Goal: Task Accomplishment & Management: Complete application form

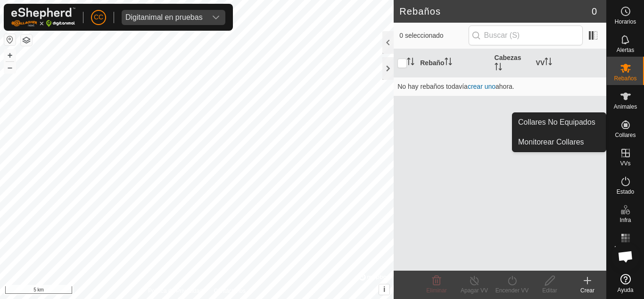
click at [622, 128] on icon at bounding box center [625, 124] width 11 height 11
click at [566, 129] on link "Collares No Equipados" at bounding box center [559, 122] width 93 height 19
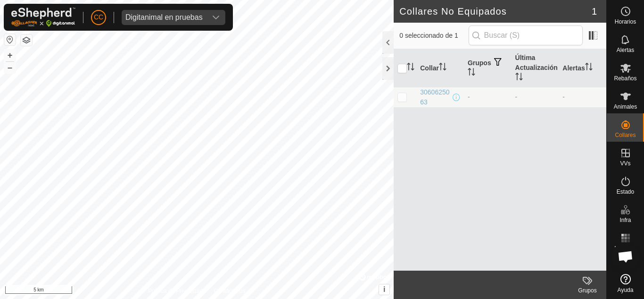
click at [399, 99] on p-checkbox at bounding box center [402, 97] width 9 height 8
checkbox input "true"
click at [401, 94] on p-checkbox at bounding box center [402, 97] width 9 height 8
checkbox input "false"
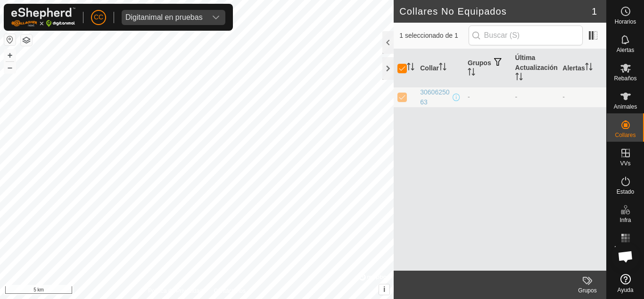
checkbox input "false"
click at [626, 88] on div "Animales" at bounding box center [625, 99] width 37 height 28
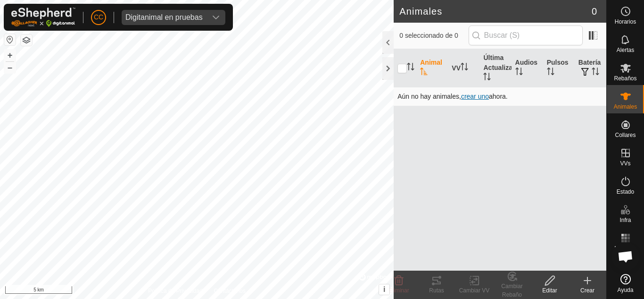
click at [480, 95] on span "crear uno" at bounding box center [475, 96] width 28 height 8
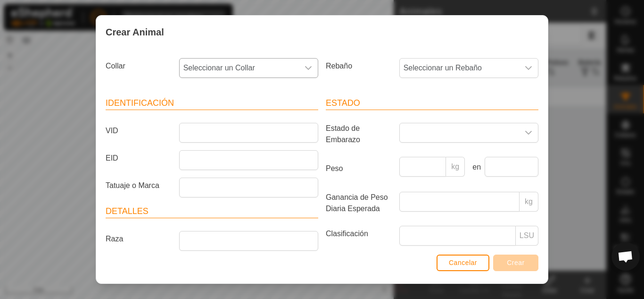
click at [306, 68] on icon "dropdown trigger" at bounding box center [308, 68] width 7 height 4
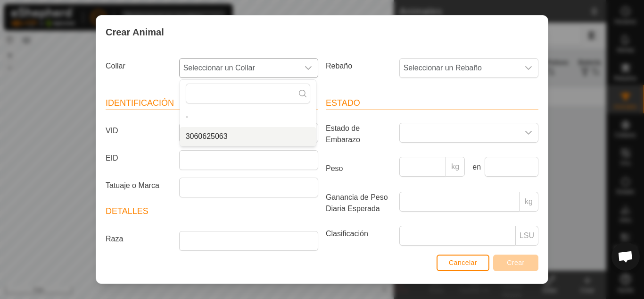
click at [249, 138] on li "3060625063" at bounding box center [248, 136] width 136 height 19
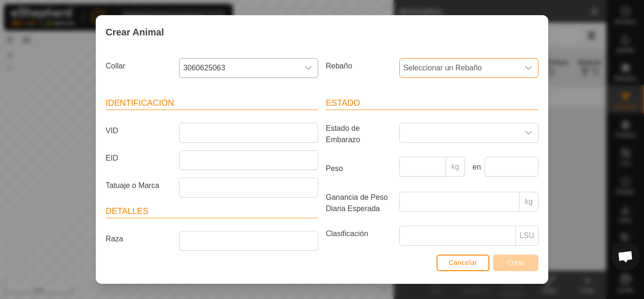
click at [426, 63] on span "Seleccionar un Rebaño" at bounding box center [459, 67] width 119 height 19
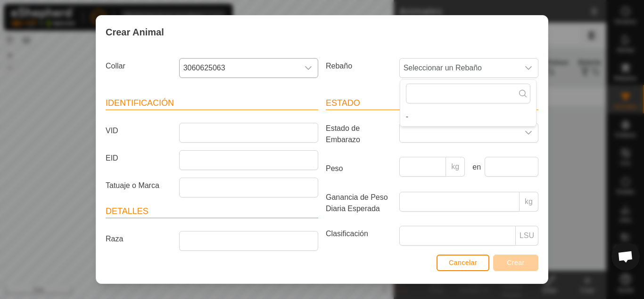
click at [359, 72] on label "Rebaño" at bounding box center [359, 66] width 74 height 16
click at [453, 68] on span "Seleccionar un Rebaño" at bounding box center [459, 67] width 119 height 19
click at [385, 56] on div "Rebaño Seleccionar un Rebaño -" at bounding box center [432, 71] width 220 height 35
click at [385, 56] on div "Rebaño Seleccionar un Rebaño" at bounding box center [432, 71] width 220 height 35
